Goal: Transaction & Acquisition: Download file/media

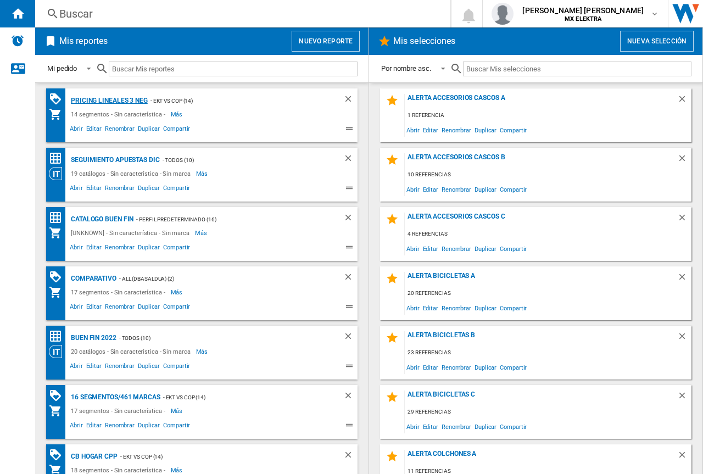
click at [104, 99] on div "Pricing lineales 3 neg" at bounding box center [108, 101] width 80 height 14
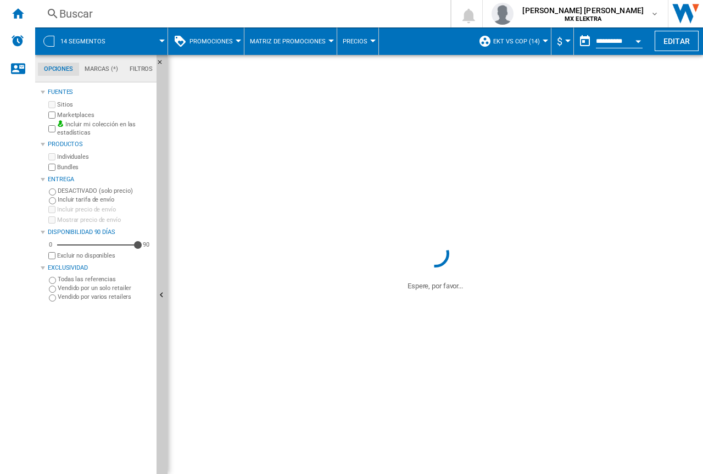
click at [153, 40] on span at bounding box center [141, 40] width 41 height 27
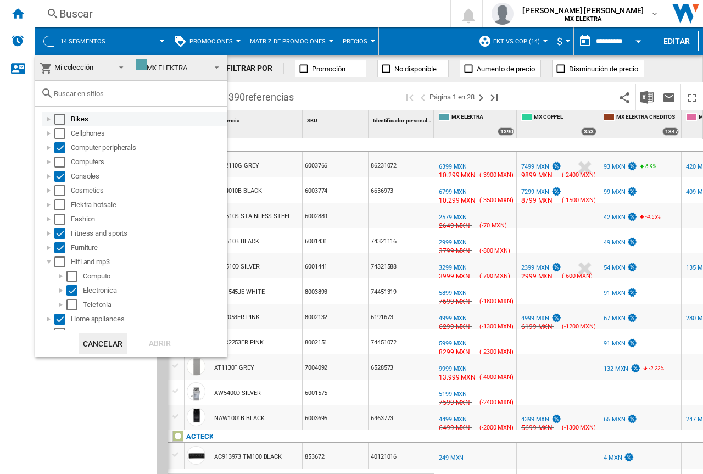
click at [63, 119] on div "Select" at bounding box center [59, 119] width 11 height 11
click at [57, 136] on div "Select" at bounding box center [59, 133] width 11 height 11
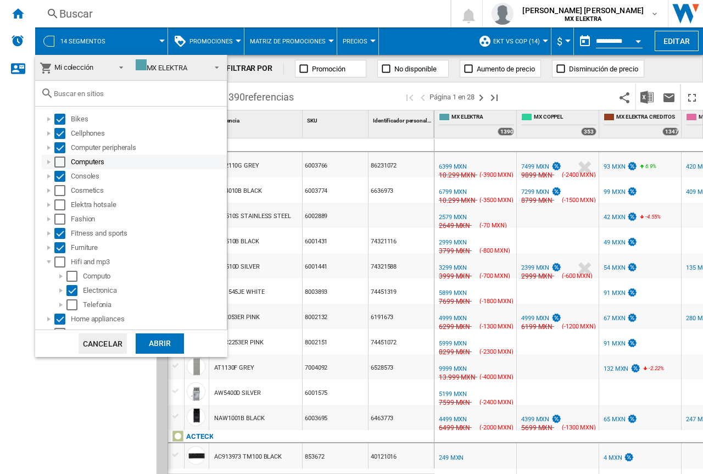
click at [58, 166] on div "Select" at bounding box center [59, 162] width 11 height 11
drag, startPoint x: 61, startPoint y: 186, endPoint x: 60, endPoint y: 198, distance: 12.1
click at [62, 187] on div "Select" at bounding box center [59, 190] width 11 height 11
click at [60, 207] on div "Select" at bounding box center [59, 204] width 11 height 11
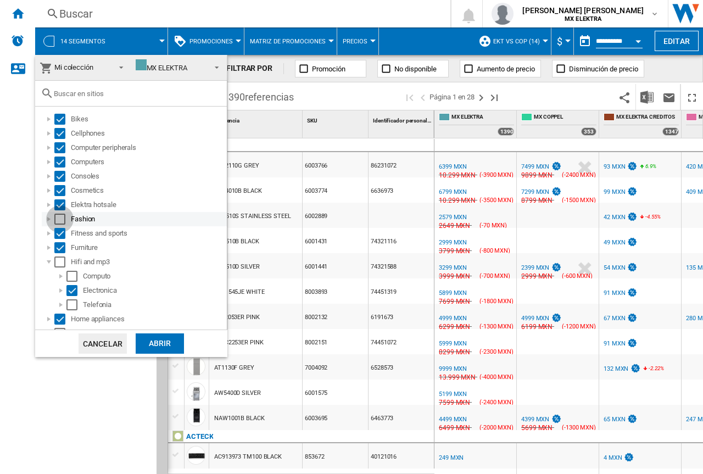
click at [62, 220] on div "Select" at bounding box center [59, 219] width 11 height 11
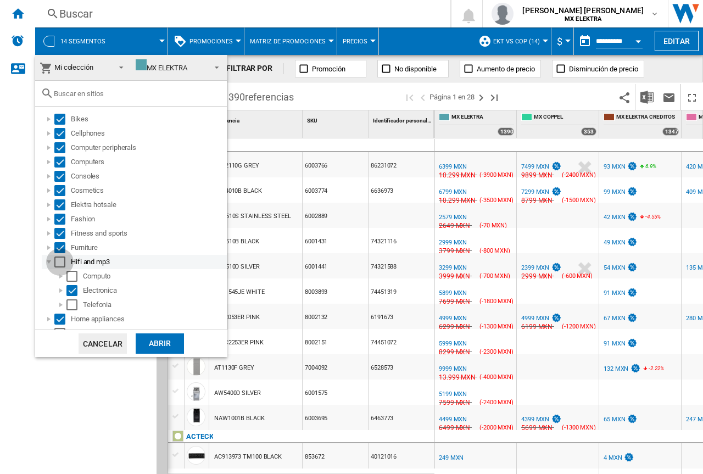
click at [63, 264] on div "Select" at bounding box center [59, 262] width 11 height 11
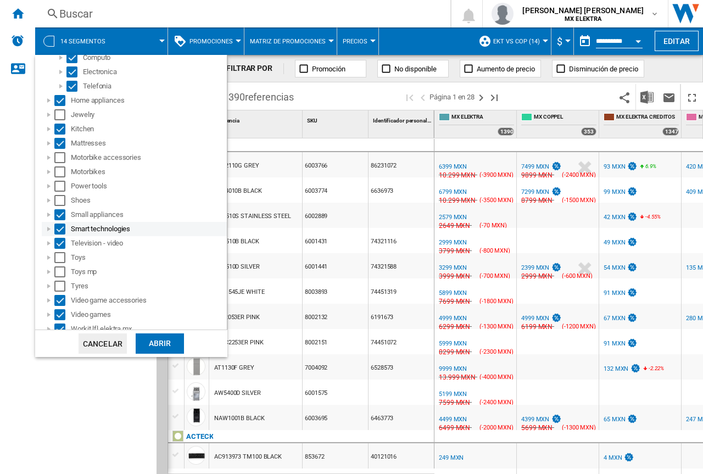
scroll to position [220, 0]
click at [57, 107] on div "Jewelry" at bounding box center [134, 114] width 185 height 14
click at [59, 116] on div "Select" at bounding box center [59, 113] width 11 height 11
click at [61, 154] on div "Select" at bounding box center [59, 156] width 11 height 11
click at [63, 180] on div "Select" at bounding box center [59, 185] width 11 height 11
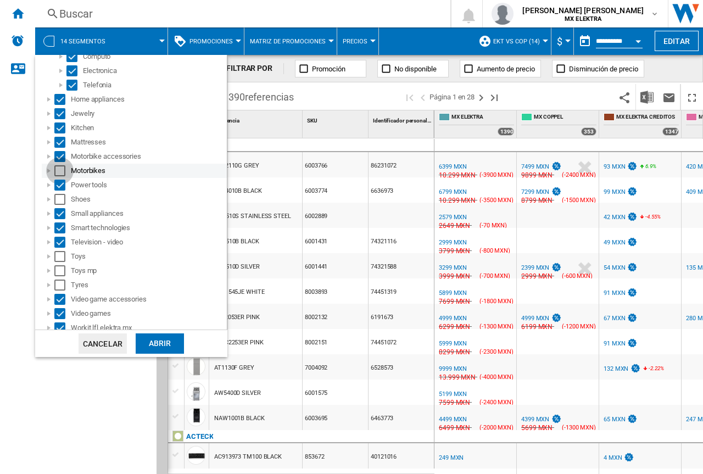
click at [59, 169] on div "Select" at bounding box center [59, 170] width 11 height 11
click at [60, 196] on div "Select" at bounding box center [59, 199] width 11 height 11
drag, startPoint x: 59, startPoint y: 257, endPoint x: 59, endPoint y: 272, distance: 15.4
click at [59, 258] on div "Select" at bounding box center [59, 256] width 11 height 11
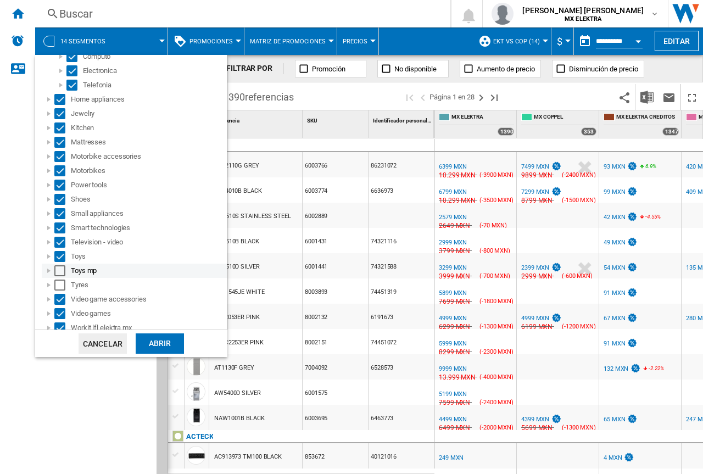
click at [59, 274] on div "Select" at bounding box center [59, 270] width 11 height 11
click at [59, 283] on div "Select" at bounding box center [59, 285] width 11 height 11
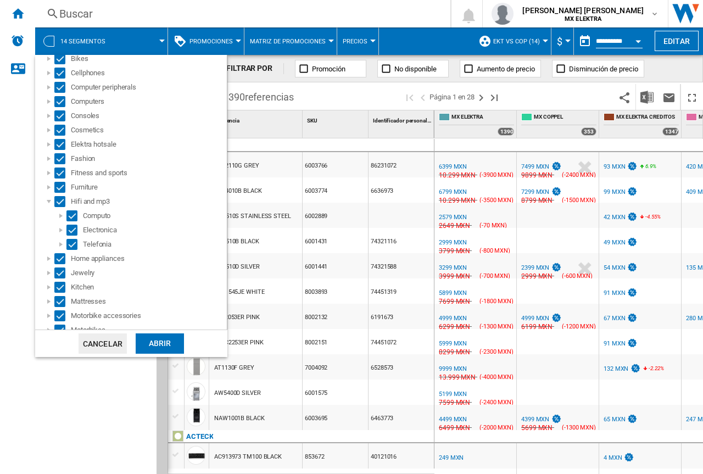
scroll to position [0, 0]
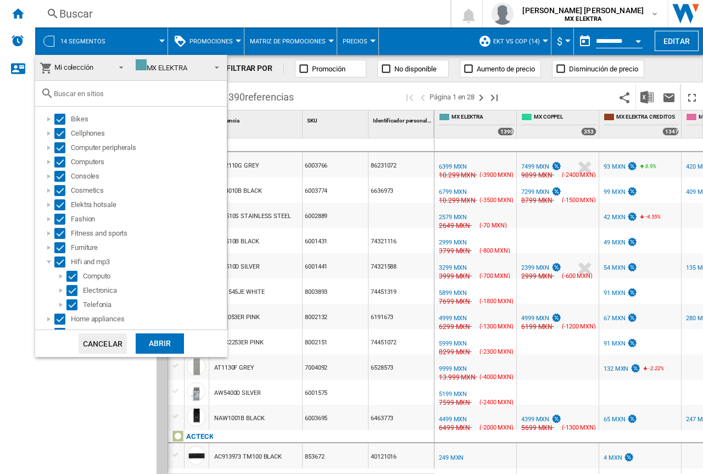
click at [155, 344] on div "Abrir" at bounding box center [160, 343] width 48 height 20
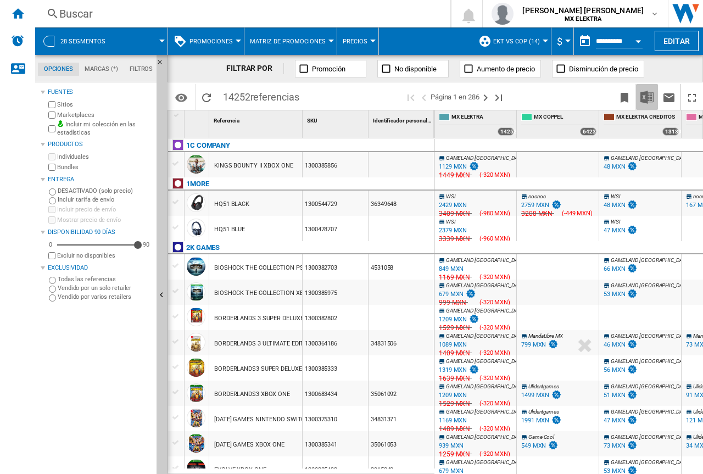
click at [648, 97] on img "Descargar en Excel" at bounding box center [647, 97] width 13 height 13
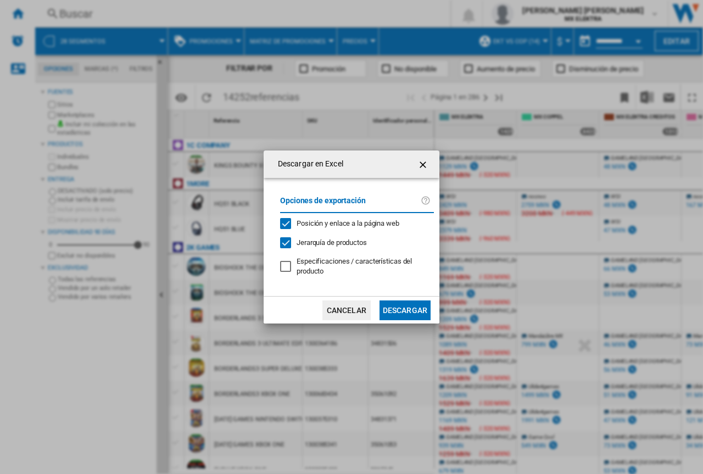
click at [414, 310] on button "Descargar" at bounding box center [405, 311] width 51 height 20
